Goal: Navigation & Orientation: Find specific page/section

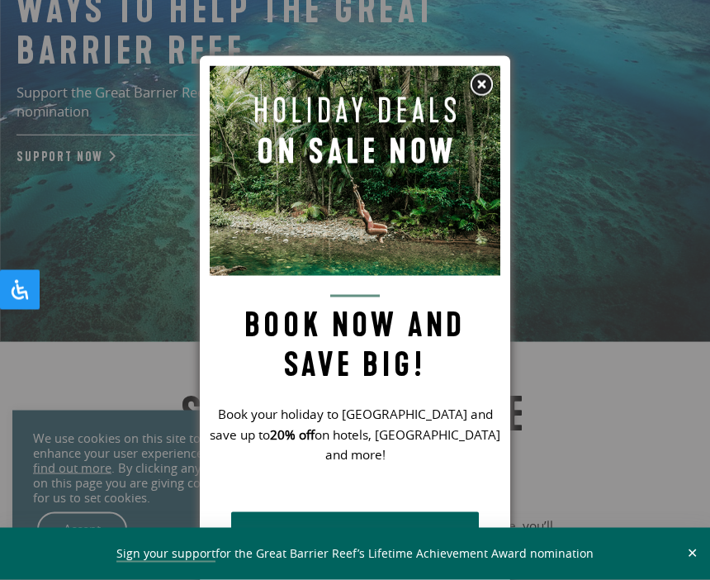
scroll to position [239, 0]
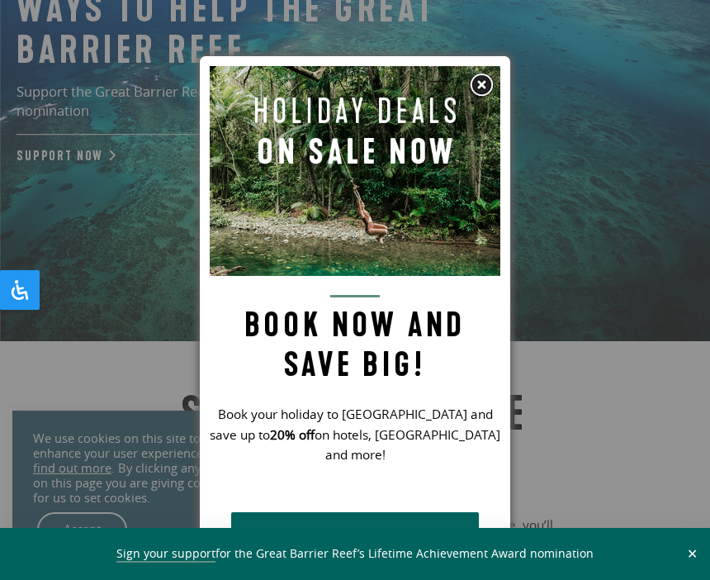
click at [480, 86] on img at bounding box center [481, 85] width 25 height 25
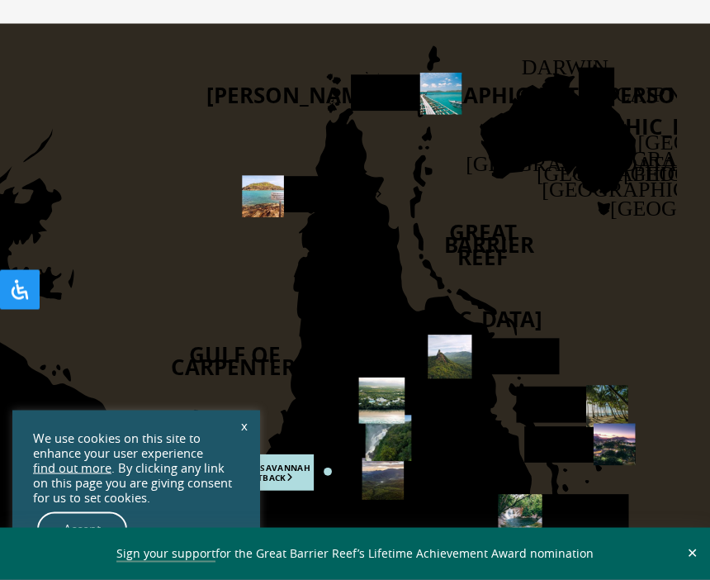
scroll to position [3025, 0]
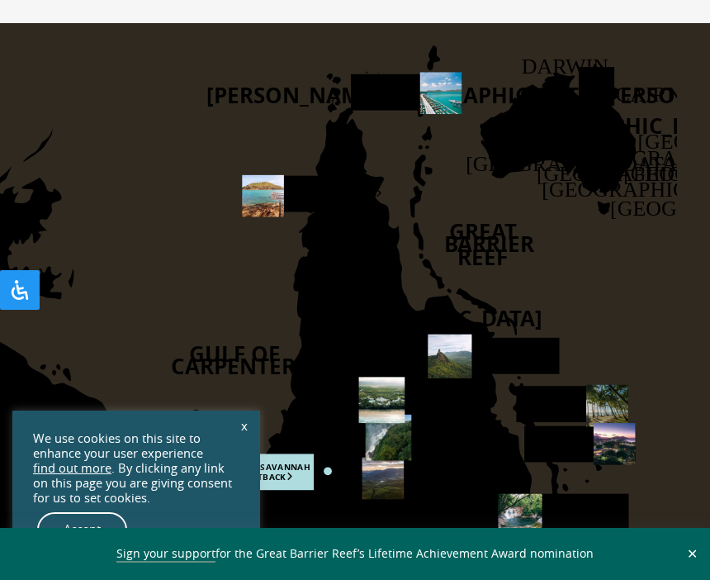
click at [431, 97] on use at bounding box center [441, 93] width 42 height 42
click at [430, 93] on use at bounding box center [441, 93] width 42 height 42
click at [370, 105] on rect at bounding box center [407, 92] width 112 height 36
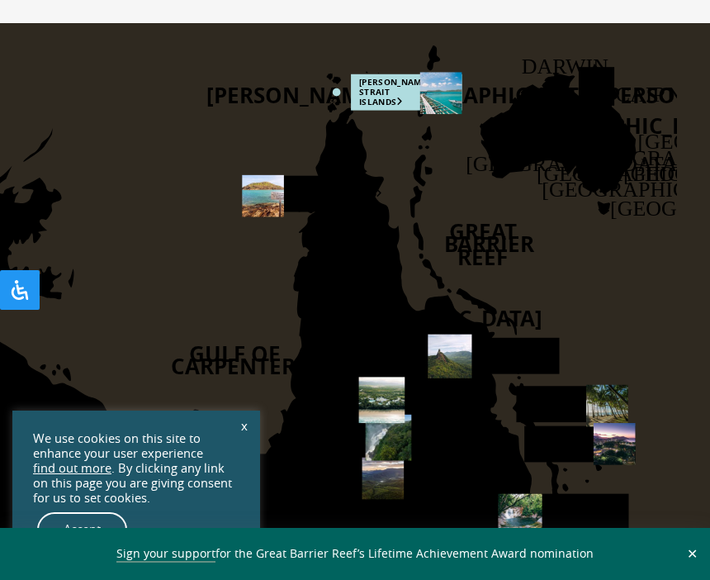
click at [382, 103] on rect at bounding box center [407, 92] width 112 height 36
click at [381, 110] on rect at bounding box center [407, 92] width 112 height 36
click at [379, 97] on rect at bounding box center [407, 92] width 112 height 36
click at [330, 109] on icon "[PERSON_NAME] [GEOGRAPHIC_DATA] [GEOGRAPHIC_DATA] [GEOGRAPHIC_DATA] [GEOGRAPHIC…" at bounding box center [267, 300] width 819 height 555
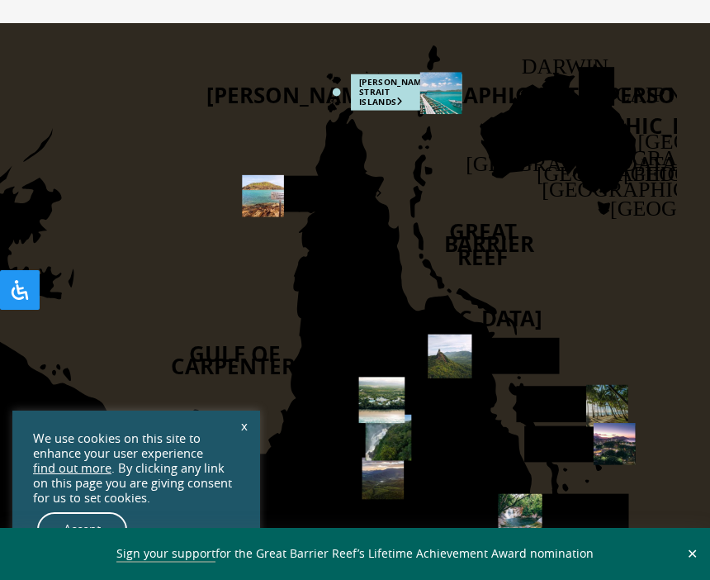
click at [255, 109] on text "[PERSON_NAME][GEOGRAPHIC_DATA][PERSON_NAME]" at bounding box center [490, 94] width 567 height 30
click at [371, 97] on rect at bounding box center [407, 92] width 112 height 36
click at [309, 204] on rect at bounding box center [298, 194] width 112 height 36
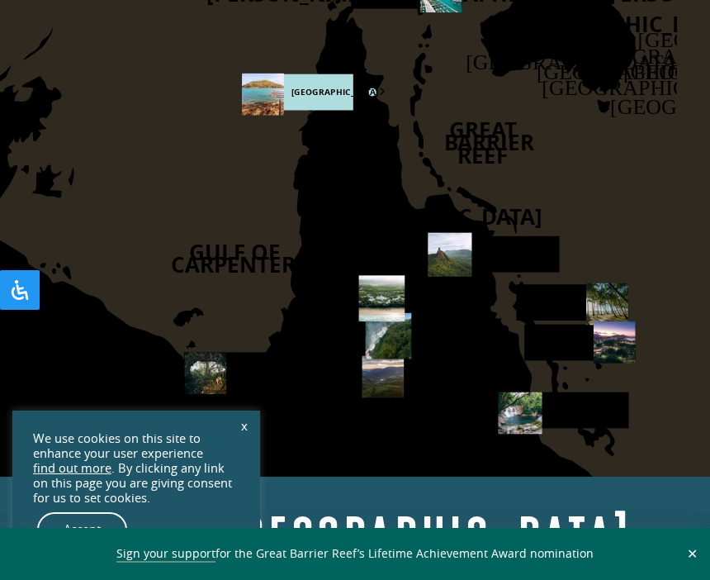
scroll to position [3145, 0]
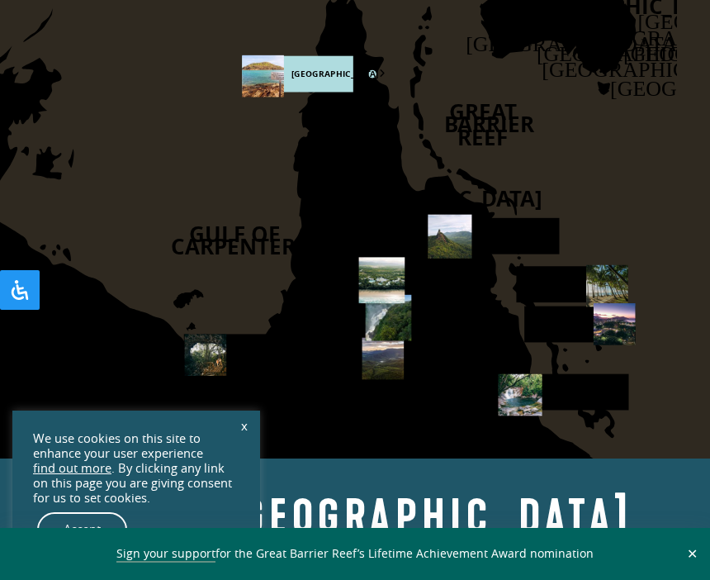
click at [249, 361] on rect at bounding box center [249, 352] width 130 height 36
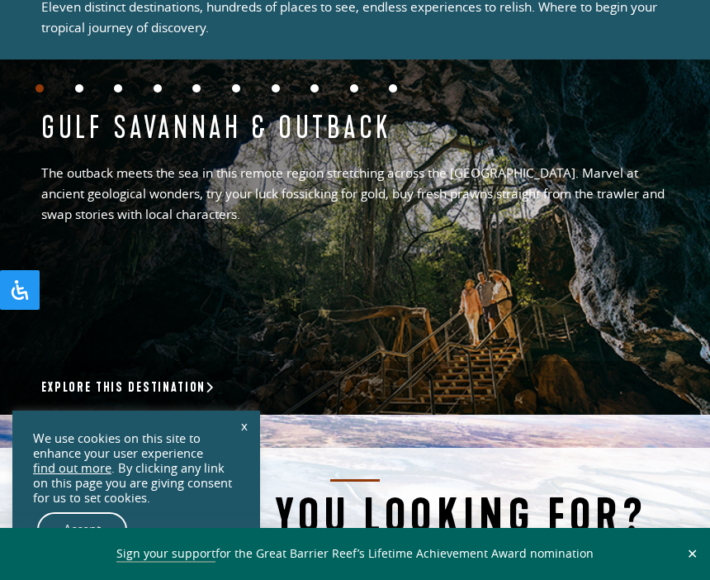
scroll to position [3713, 0]
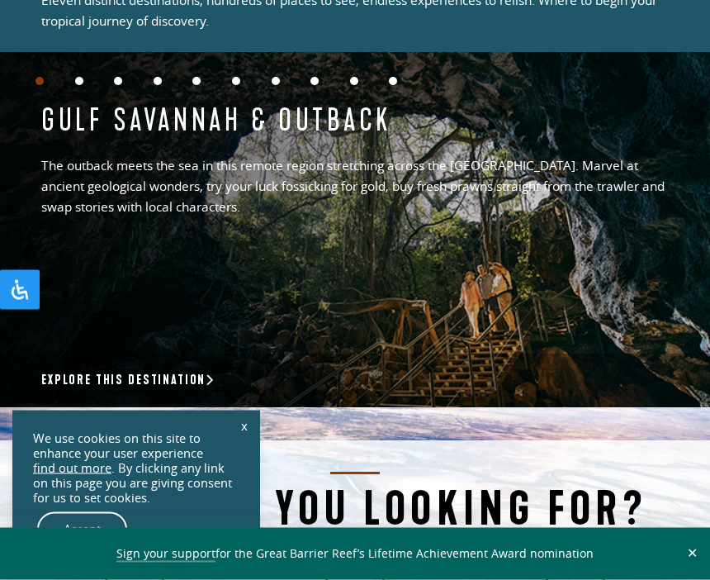
click at [140, 140] on h4 "Gulf Savannah & Outback" at bounding box center [355, 121] width 628 height 38
click at [116, 331] on div "Gulf Savannah & Outback The outback meets the sea in this remote region stretch…" at bounding box center [355, 230] width 710 height 355
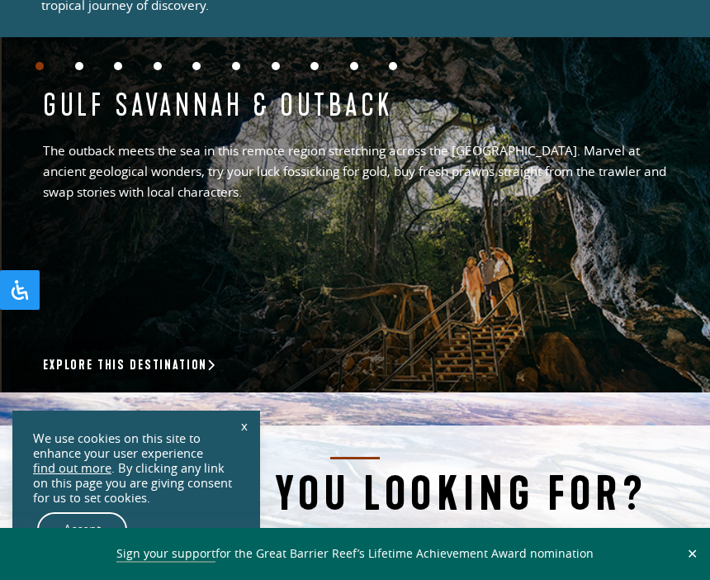
scroll to position [3768, 0]
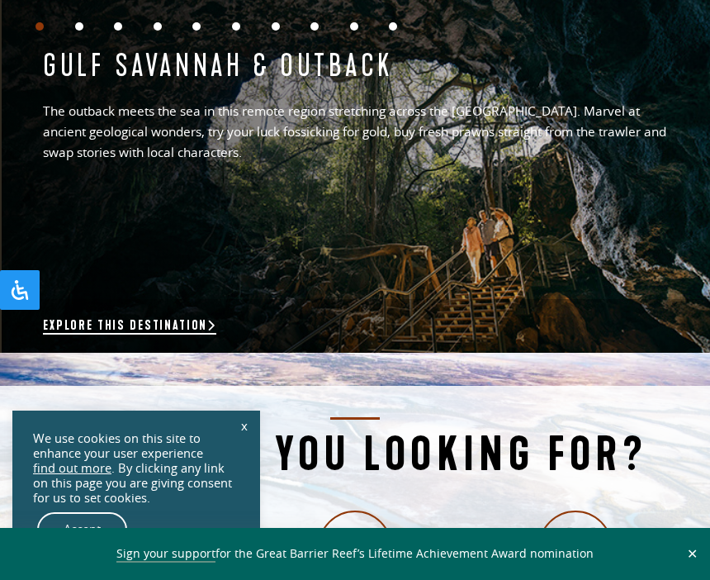
click at [110, 335] on link "Explore this destination" at bounding box center [129, 326] width 173 height 17
